Goal: Task Accomplishment & Management: Complete application form

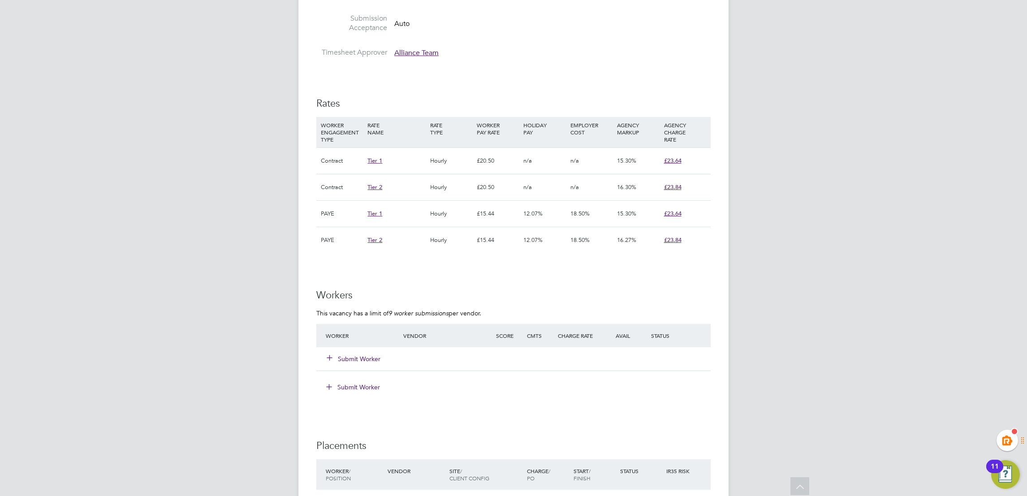
scroll to position [538, 0]
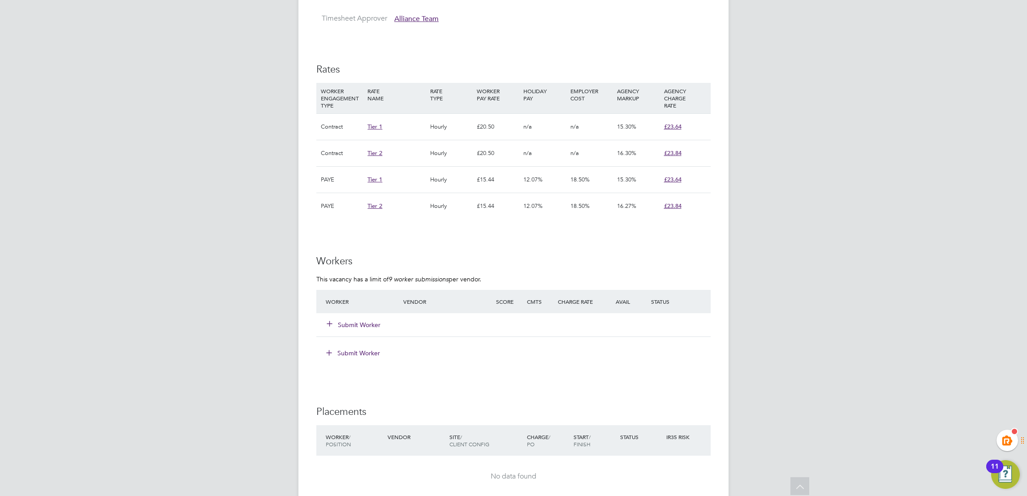
click at [353, 325] on button "Submit Worker" at bounding box center [354, 324] width 54 height 9
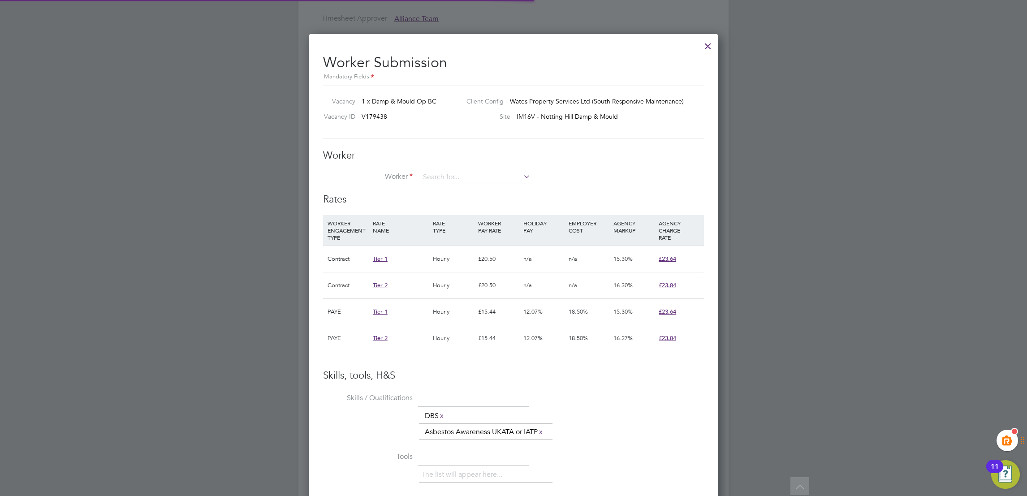
scroll to position [26, 60]
type input "[PERSON_NAME]"
click at [521, 177] on icon at bounding box center [521, 176] width 0 height 13
